Goal: Information Seeking & Learning: Learn about a topic

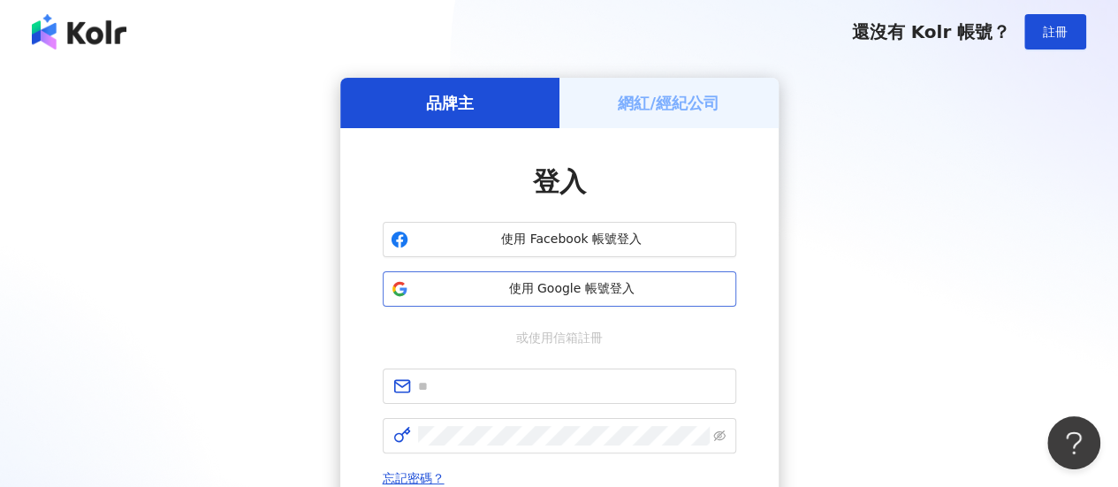
click at [569, 287] on span "使用 Google 帳號登入" at bounding box center [572, 289] width 313 height 18
click at [508, 309] on div "登入 使用 Facebook 帳號登入 使用 Google 帳號登入 或使用信箱註冊 忘記密碼？ 登入 還沒有 Kolr 帳號？ 立即註冊" at bounding box center [560, 376] width 354 height 424
click at [511, 291] on span "使用 Google 帳號登入" at bounding box center [572, 289] width 313 height 18
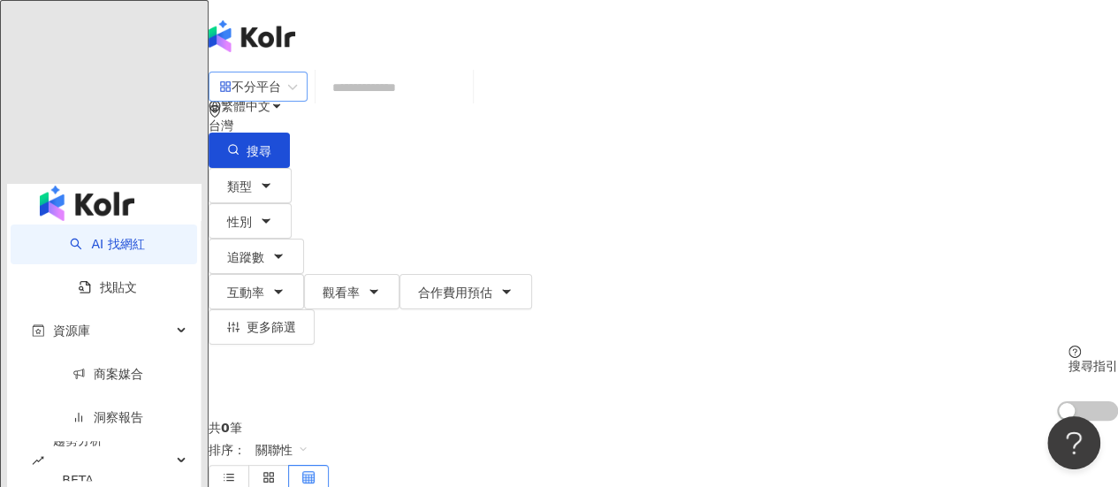
click at [281, 93] on div "不分平台" at bounding box center [250, 87] width 62 height 28
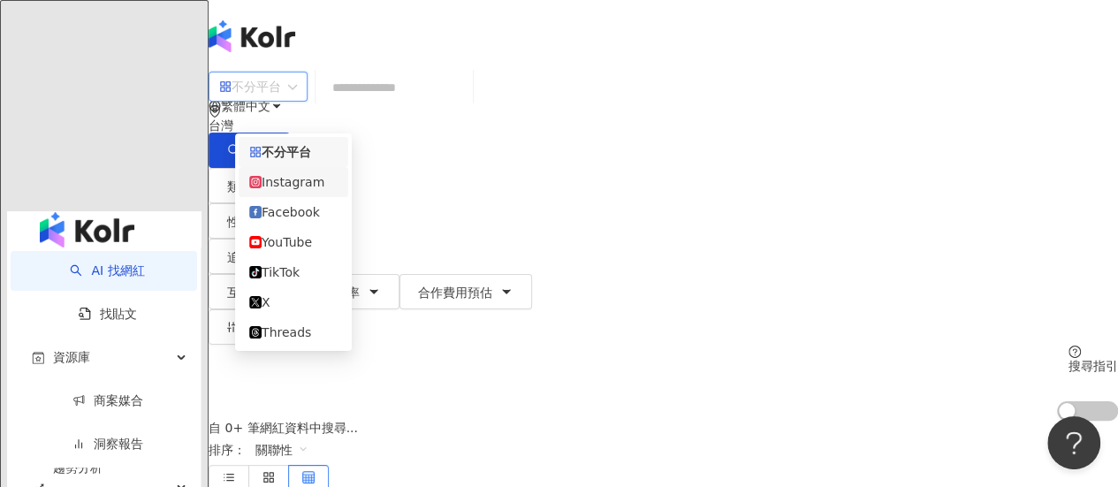
click at [308, 197] on div "Instagram" at bounding box center [294, 182] width 110 height 30
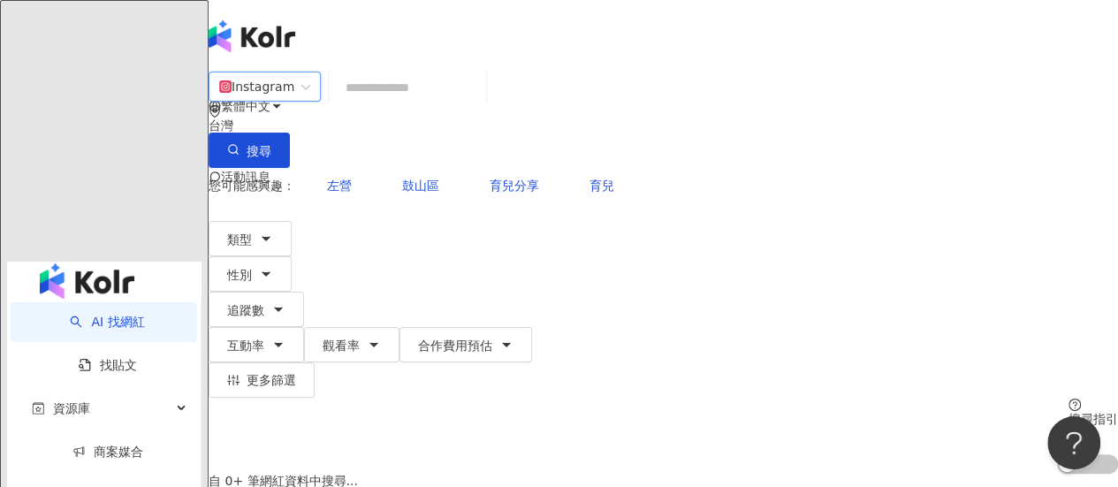
click at [425, 104] on input "search" at bounding box center [407, 88] width 143 height 34
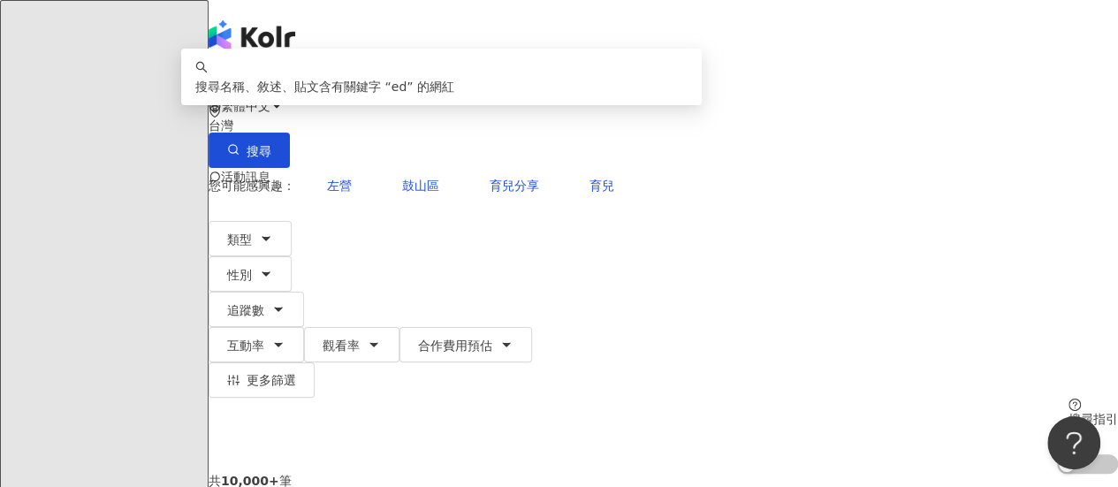
type input "*"
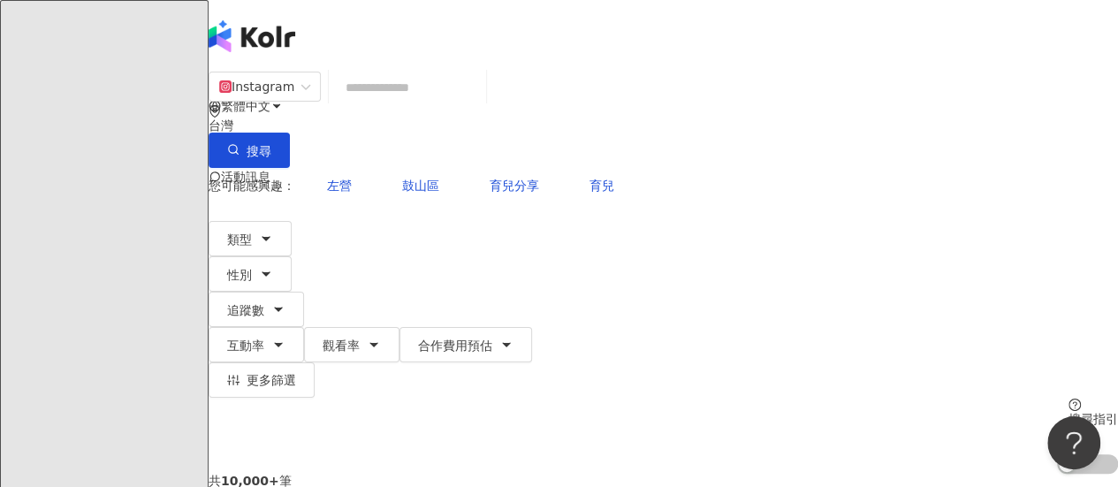
type input "*"
type input "**"
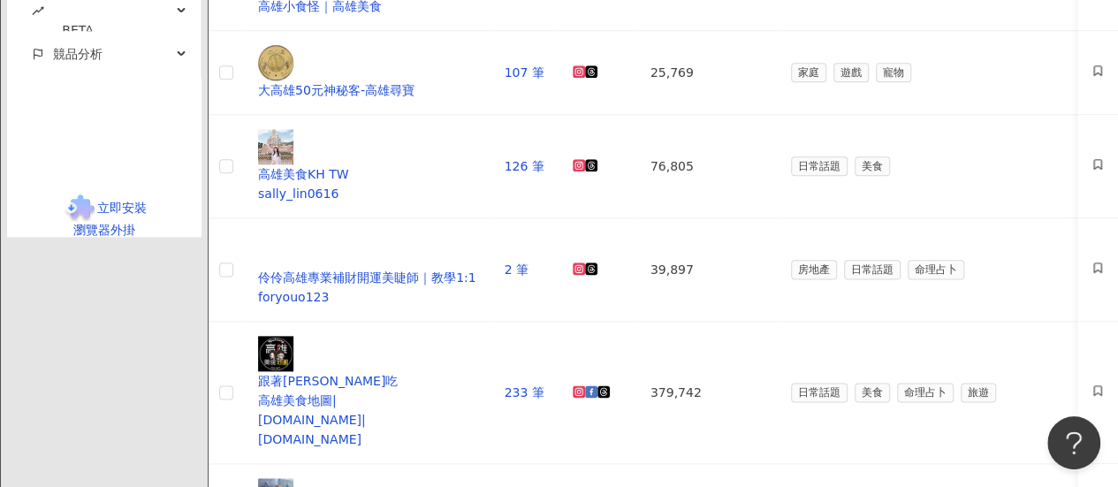
scroll to position [792, 0]
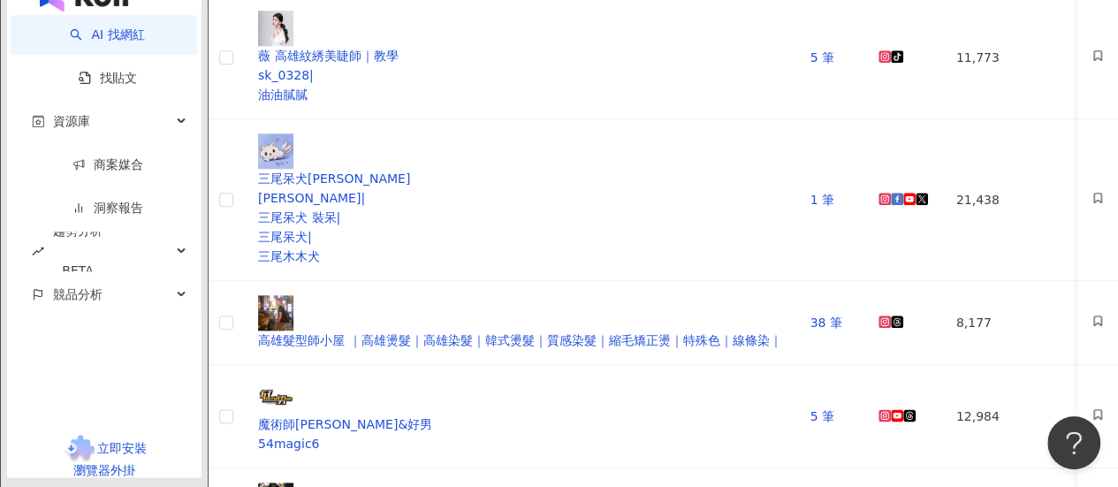
scroll to position [881, 0]
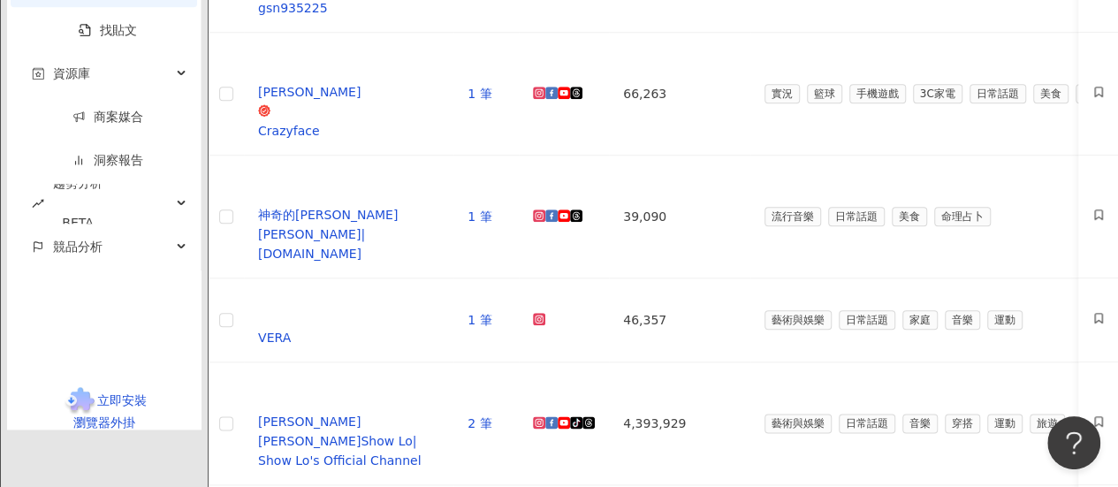
scroll to position [792, 0]
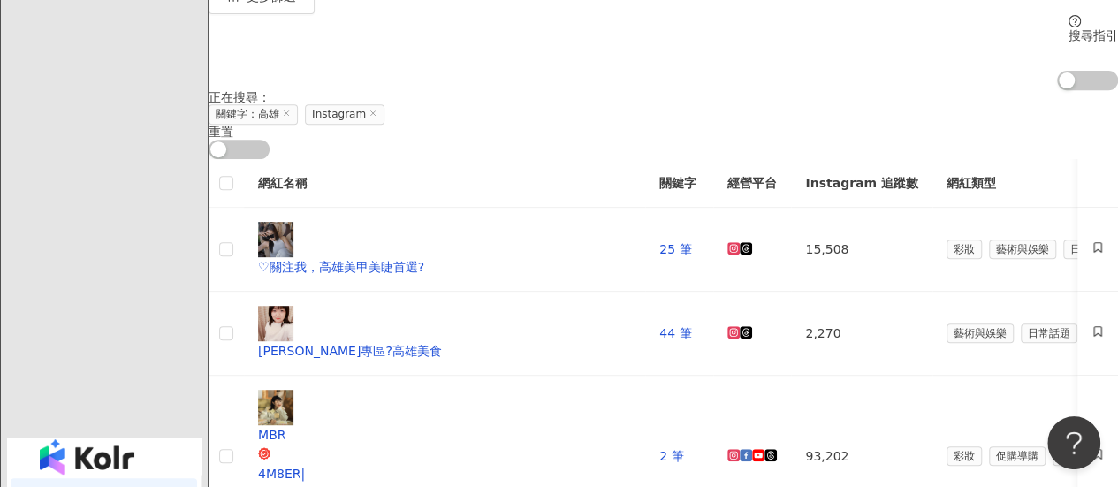
scroll to position [0, 0]
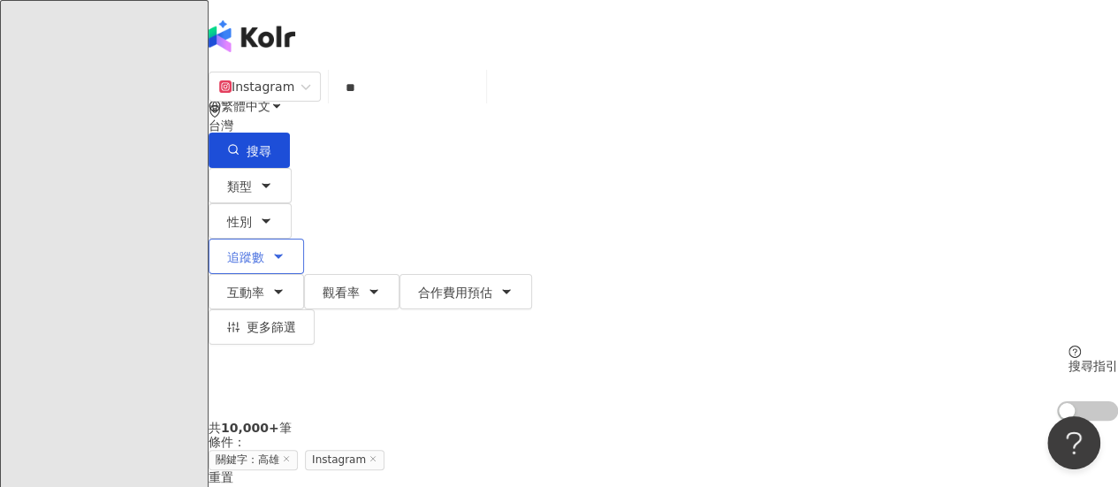
click at [286, 249] on icon "button" at bounding box center [278, 256] width 14 height 14
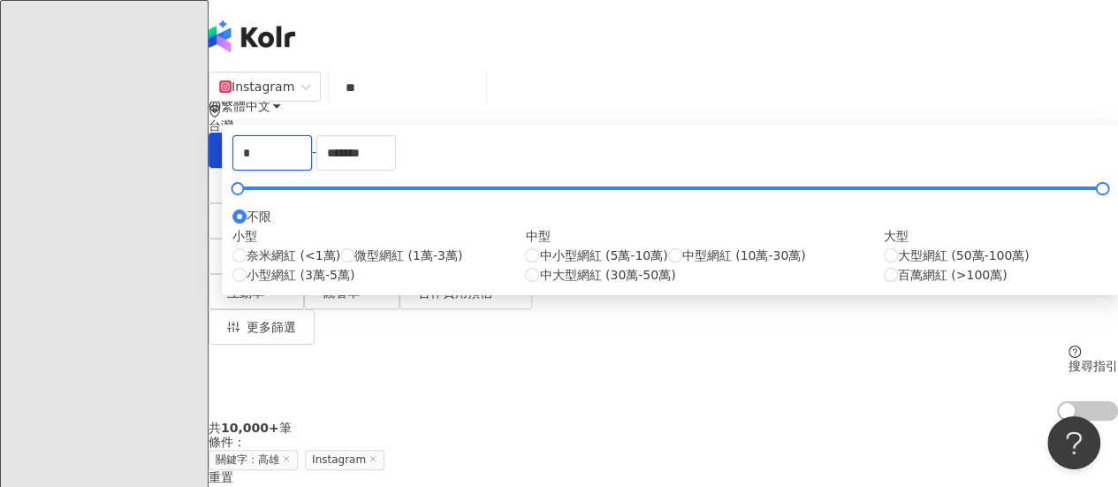
drag, startPoint x: 526, startPoint y: 247, endPoint x: 0, endPoint y: 133, distance: 538.3
type input "****"
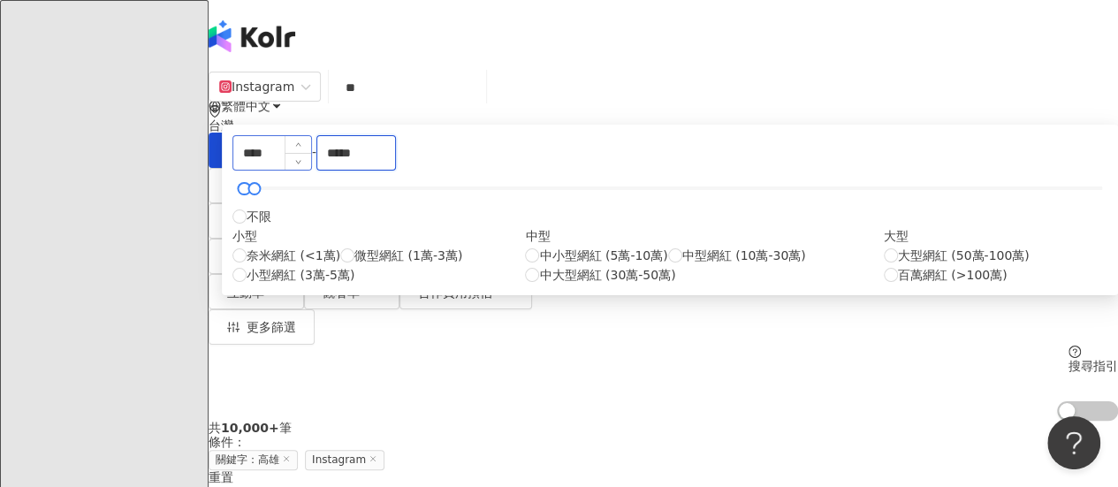
type input "*****"
drag, startPoint x: 557, startPoint y: 263, endPoint x: 0, endPoint y: 191, distance: 561.7
type input "*****"
drag, startPoint x: 775, startPoint y: 256, endPoint x: 288, endPoint y: 240, distance: 486.5
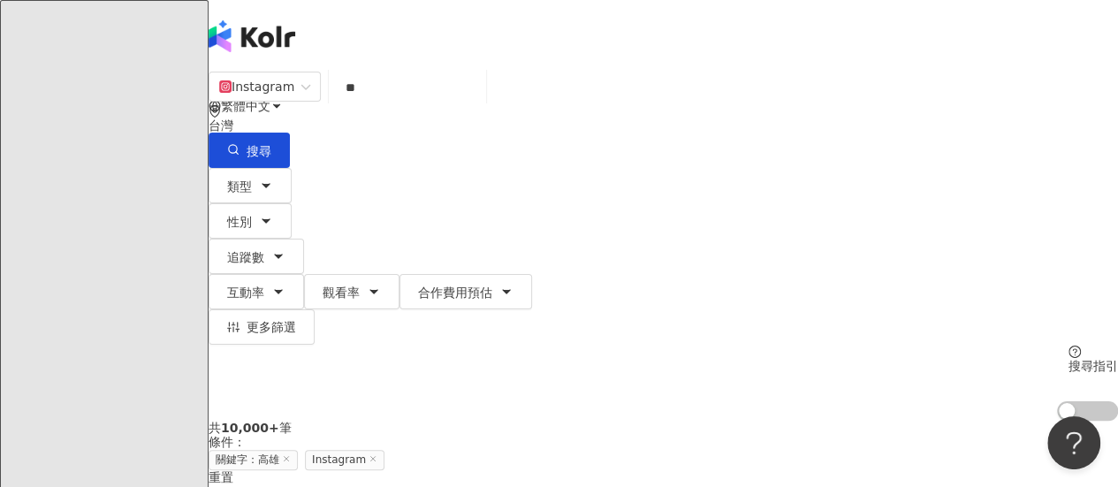
click at [334, 218] on div "Instagram ** 台灣 搜尋 dc99f4f2-3f66-4695-971f-d48a866829d4 21e8f11e-74e3-42f8-976c…" at bounding box center [664, 246] width 910 height 350
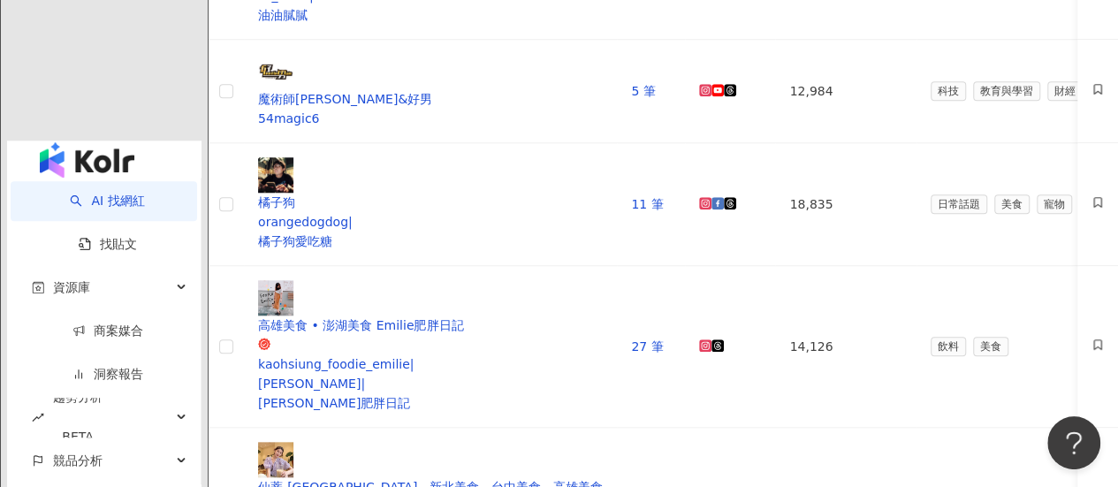
scroll to position [1066, 0]
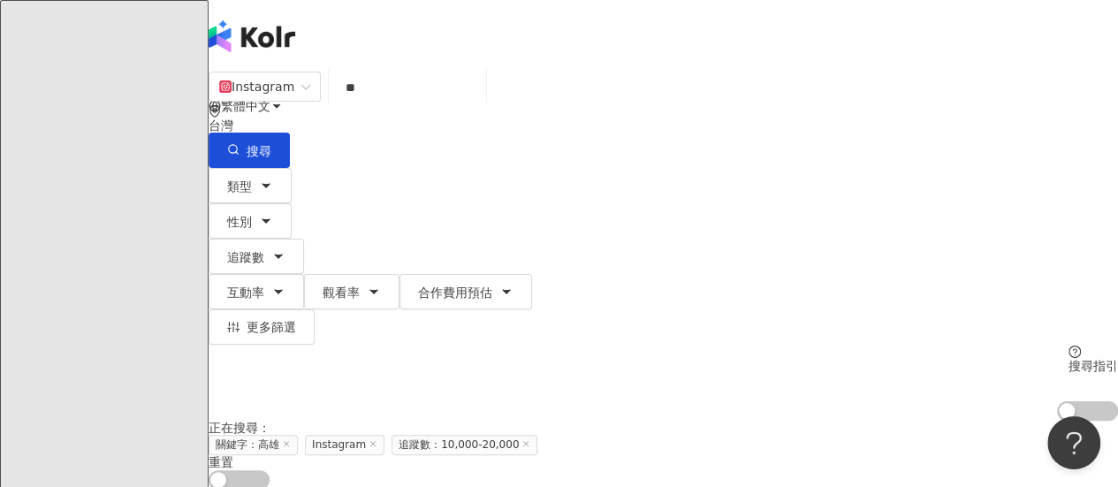
scroll to position [707, 0]
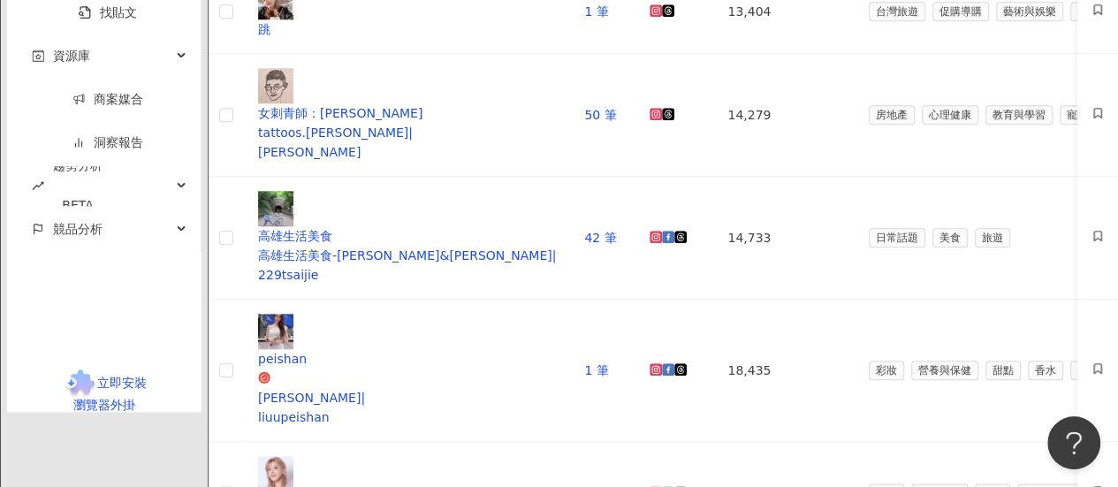
scroll to position [884, 0]
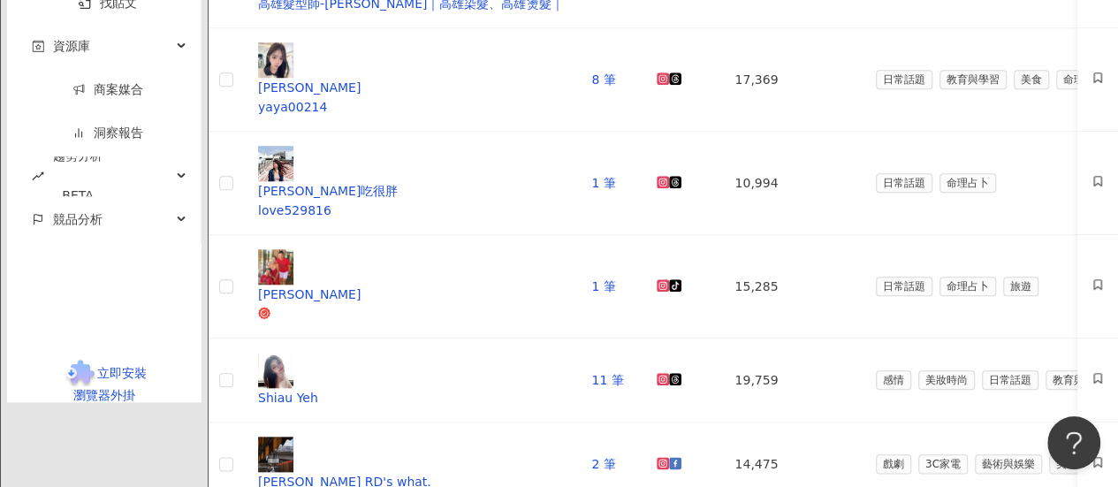
scroll to position [796, 0]
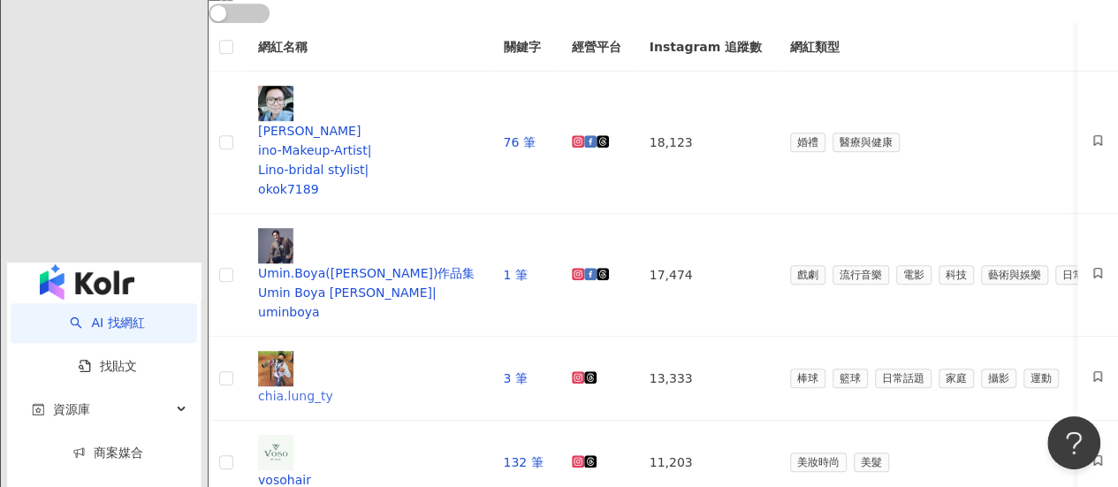
scroll to position [530, 0]
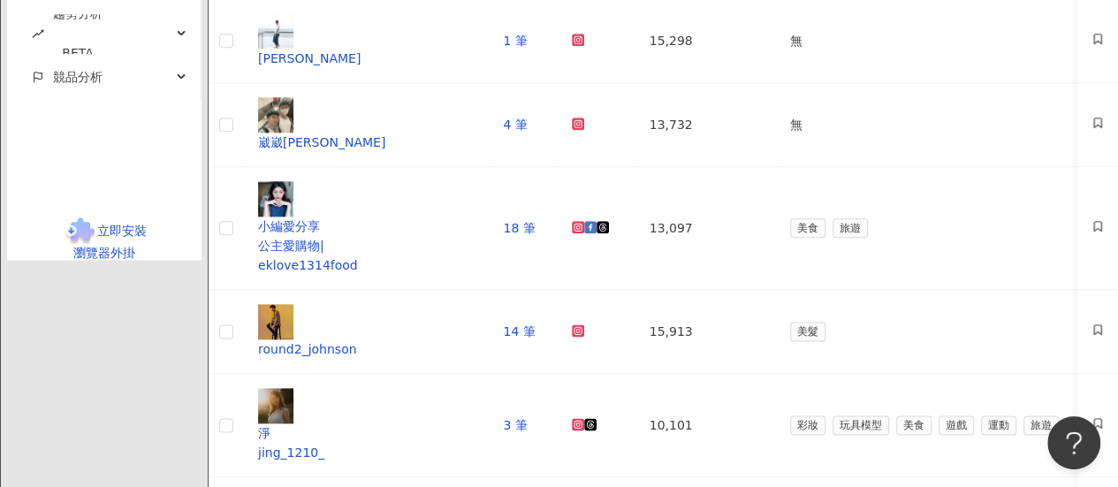
scroll to position [884, 0]
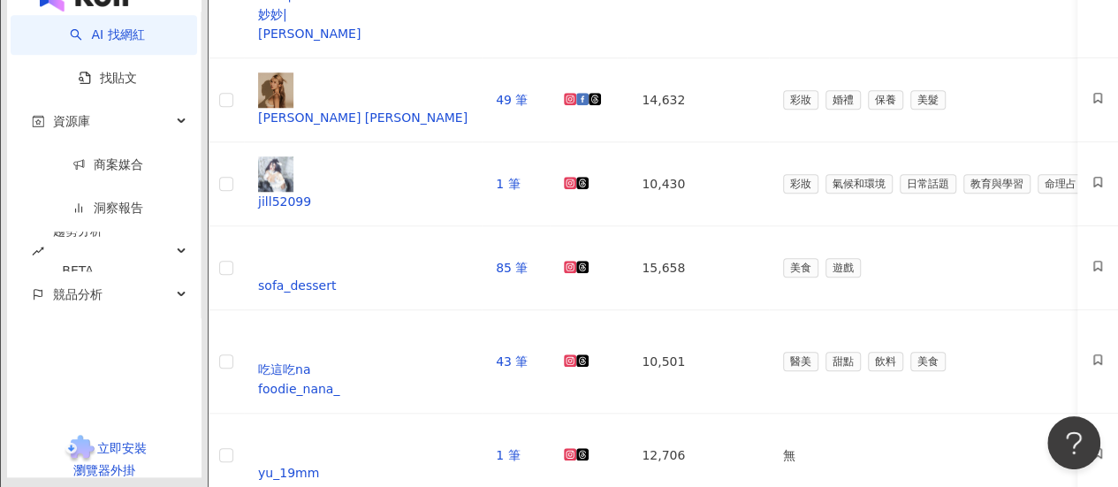
scroll to position [530, 0]
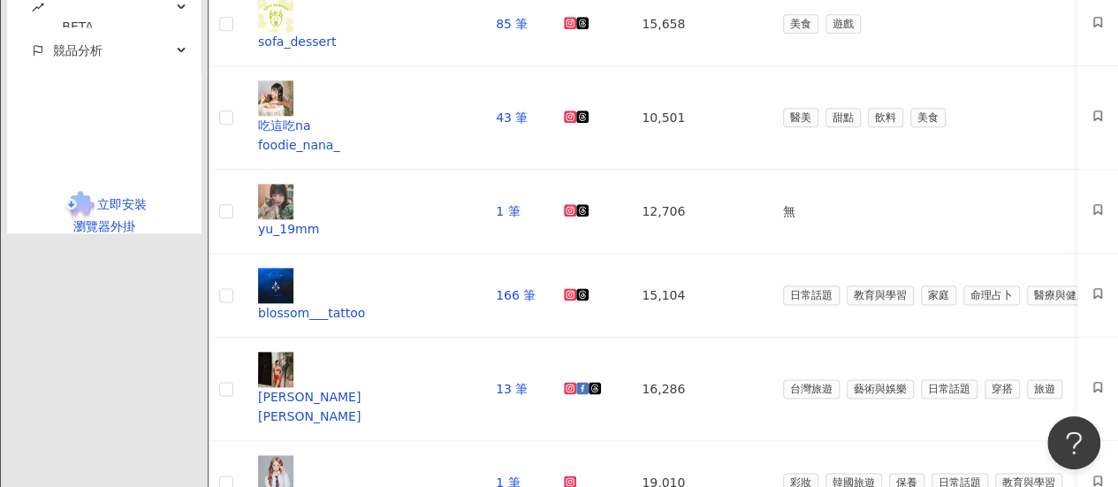
scroll to position [877, 0]
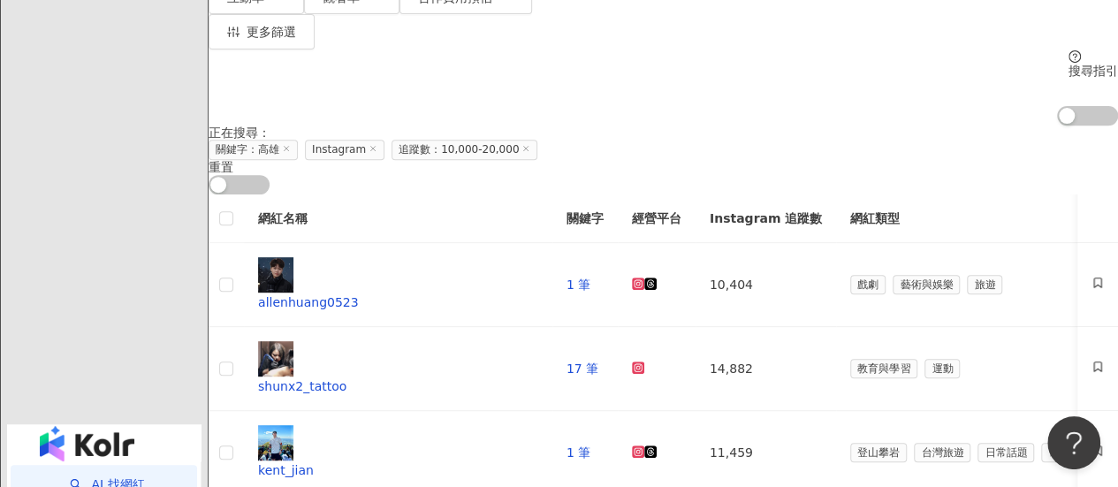
scroll to position [177, 0]
